Goal: Find specific page/section: Find specific page/section

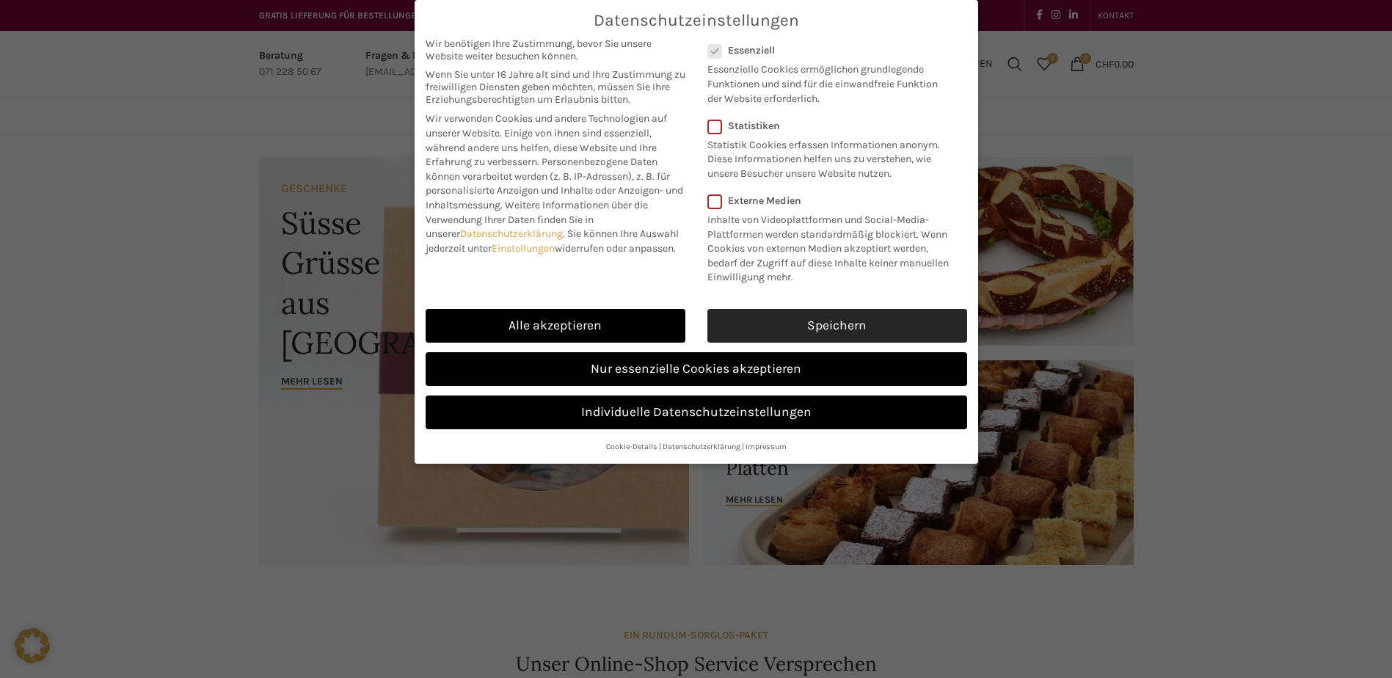
click at [738, 329] on link "Speichern" at bounding box center [838, 326] width 260 height 34
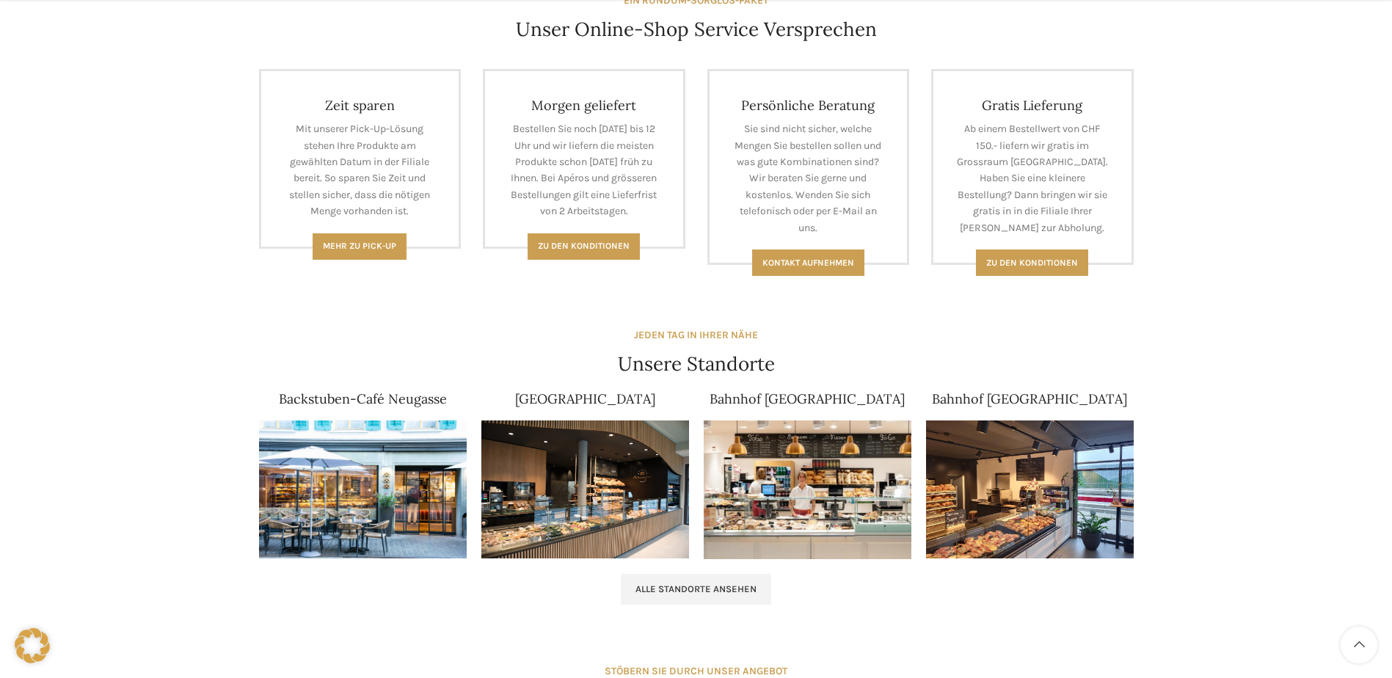
scroll to position [661, 0]
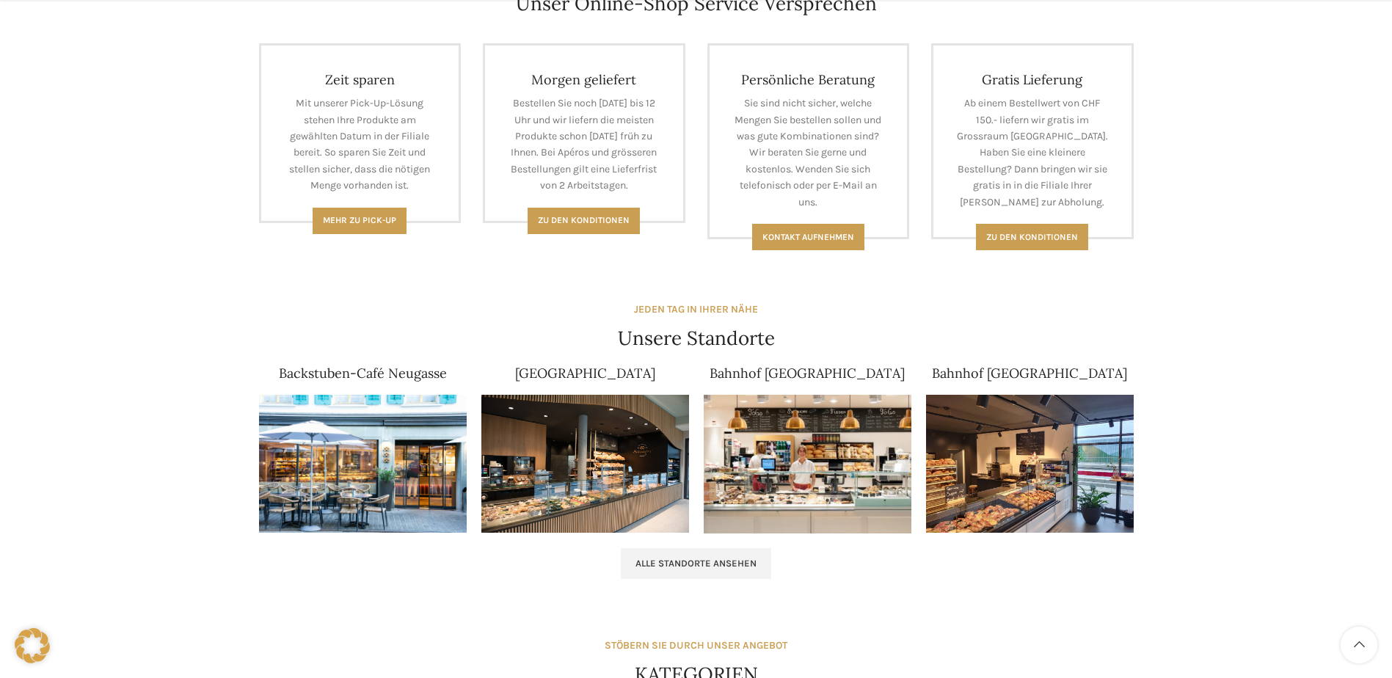
click at [425, 443] on img at bounding box center [363, 464] width 208 height 139
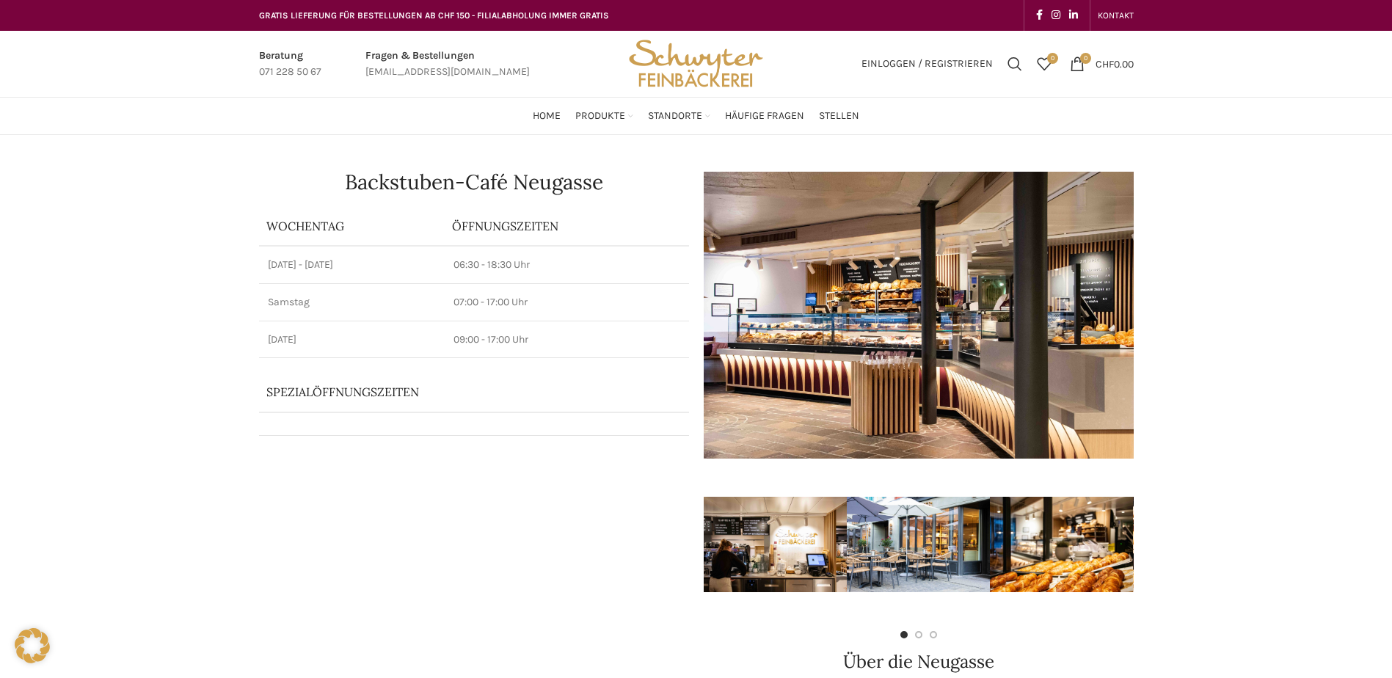
click at [699, 76] on img "Site logo" at bounding box center [696, 64] width 144 height 66
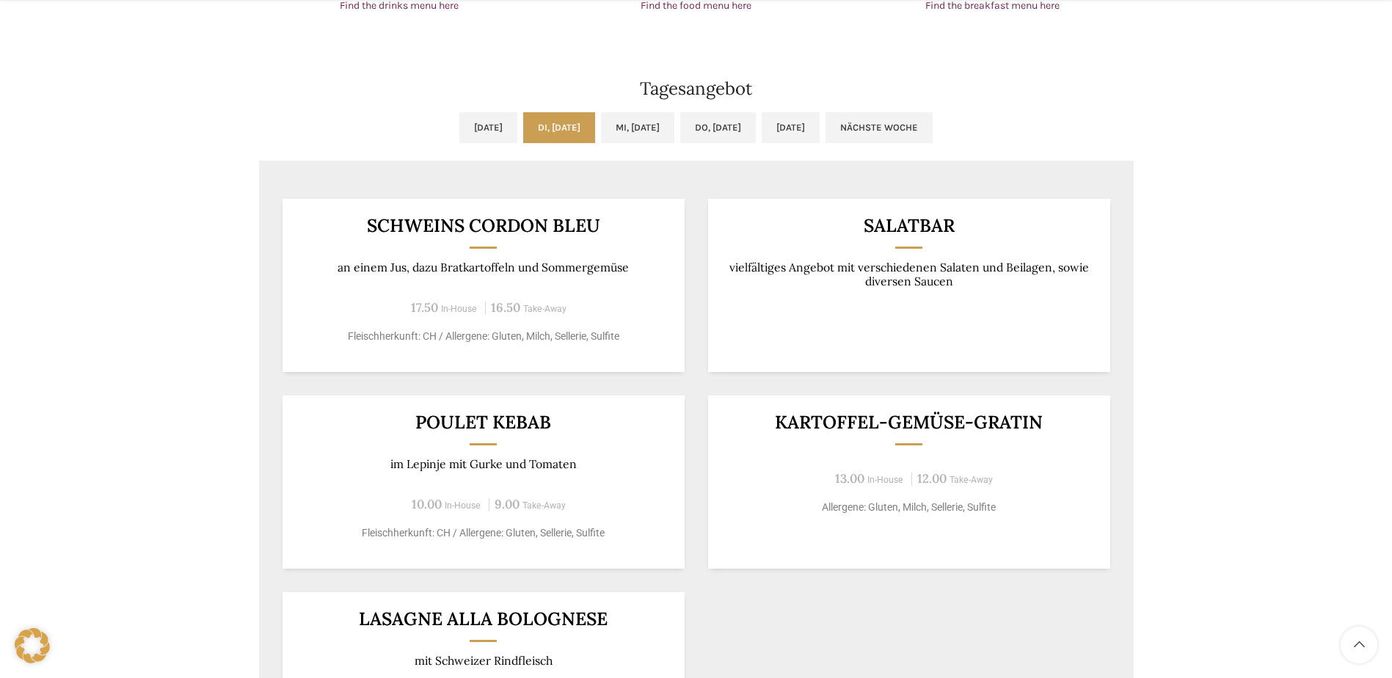
scroll to position [1248, 0]
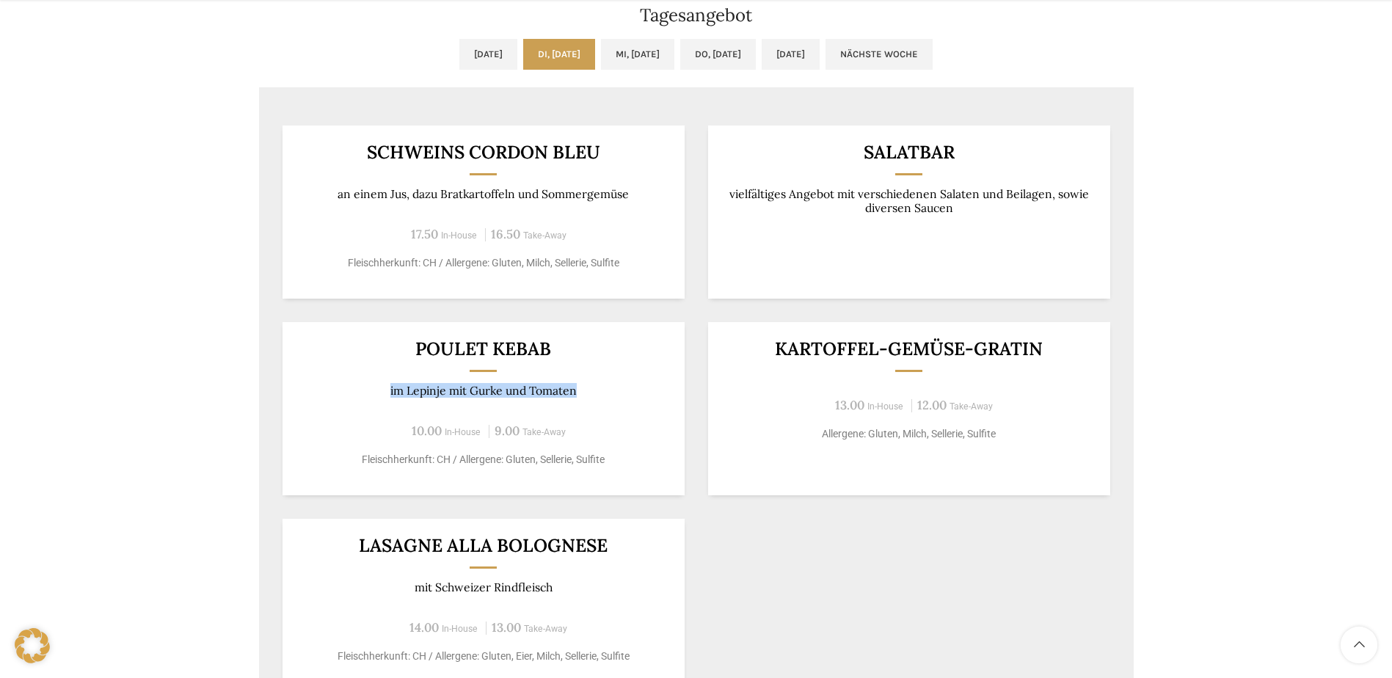
drag, startPoint x: 583, startPoint y: 387, endPoint x: 374, endPoint y: 390, distance: 208.5
click at [374, 390] on p "im Lepinje mit Gurke und Tomaten" at bounding box center [483, 391] width 366 height 14
drag, startPoint x: 374, startPoint y: 390, endPoint x: 478, endPoint y: 423, distance: 108.6
click at [478, 423] on div "10.00 In-House 9.00 Take-Away" at bounding box center [483, 431] width 366 height 20
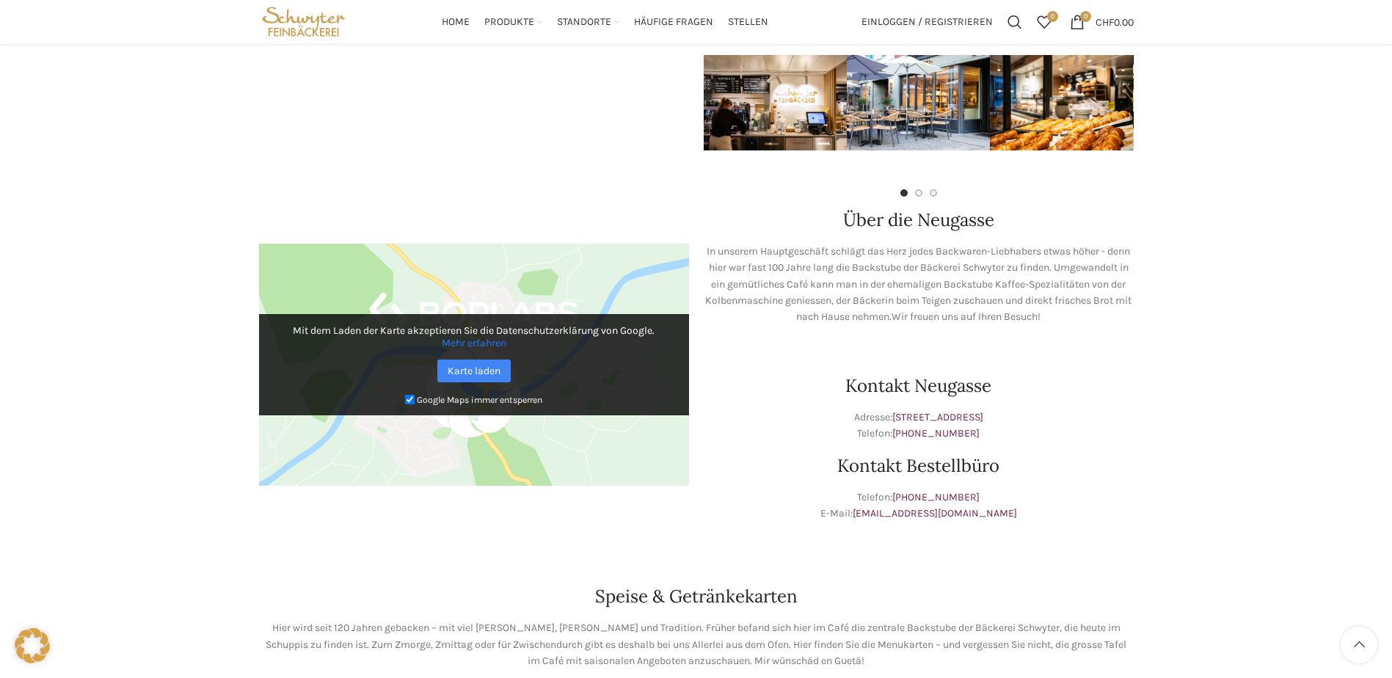
scroll to position [0, 0]
